Goal: Subscribe to service/newsletter

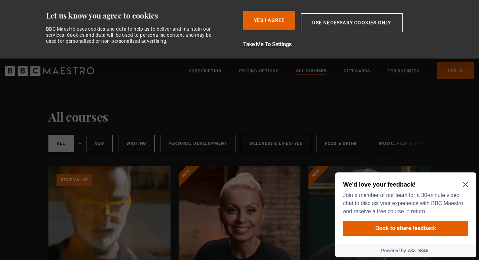
click at [468, 184] on icon "Close Maze Prompt" at bounding box center [465, 184] width 5 height 5
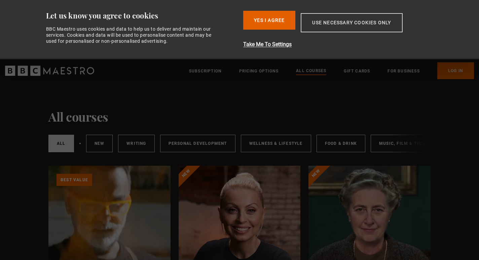
click at [338, 20] on button "Use necessary cookies only" at bounding box center [352, 22] width 102 height 19
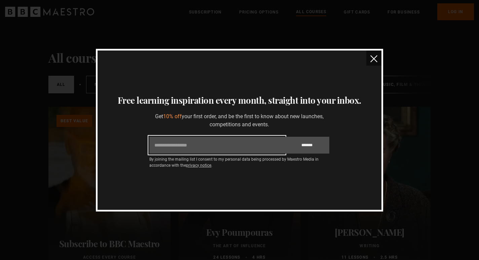
click at [181, 147] on input "Email" at bounding box center [216, 145] width 135 height 17
type input "**********"
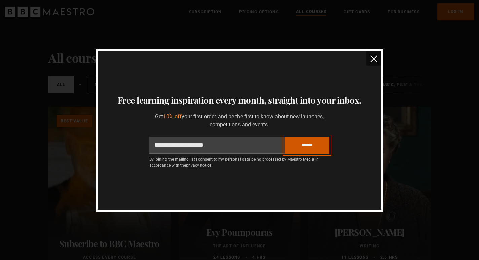
click at [313, 146] on input "*******" at bounding box center [307, 145] width 45 height 17
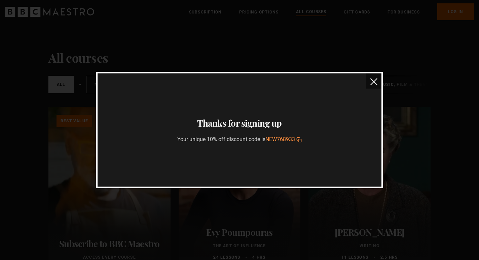
click at [301, 141] on icon "button" at bounding box center [298, 139] width 5 height 5
click at [374, 82] on img "close" at bounding box center [373, 81] width 7 height 7
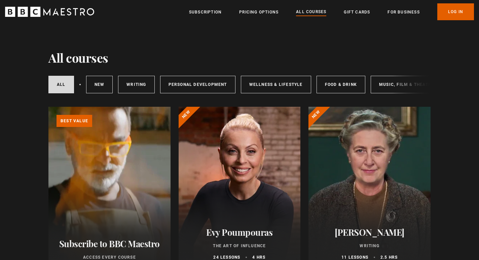
click at [245, 176] on div at bounding box center [240, 187] width 122 height 161
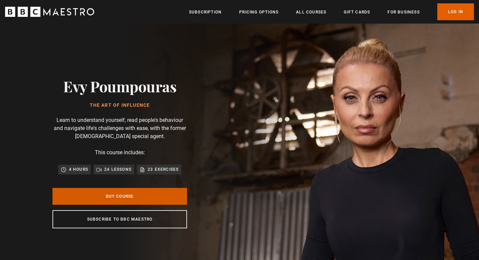
click at [149, 198] on link "Buy Course" at bounding box center [119, 196] width 135 height 17
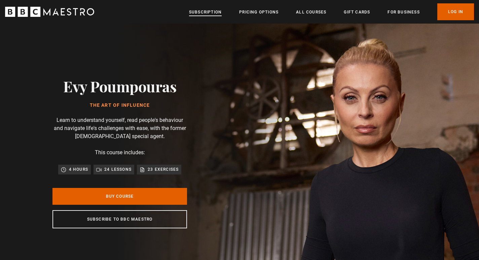
click at [200, 12] on link "Subscription" at bounding box center [205, 12] width 33 height 7
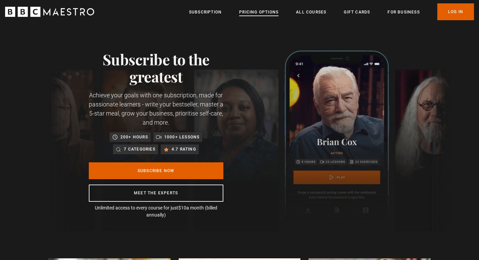
click at [262, 13] on link "Pricing Options" at bounding box center [258, 12] width 39 height 7
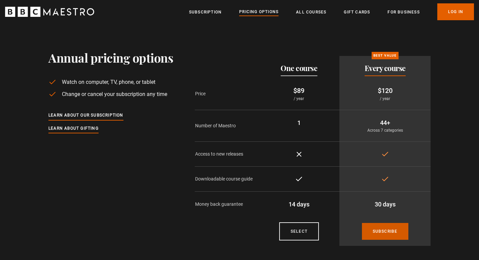
click at [378, 227] on link "Subscribe" at bounding box center [385, 231] width 46 height 17
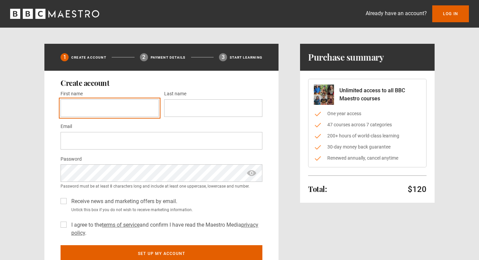
click at [113, 112] on input "First name *" at bounding box center [110, 107] width 98 height 17
